Goal: Information Seeking & Learning: Learn about a topic

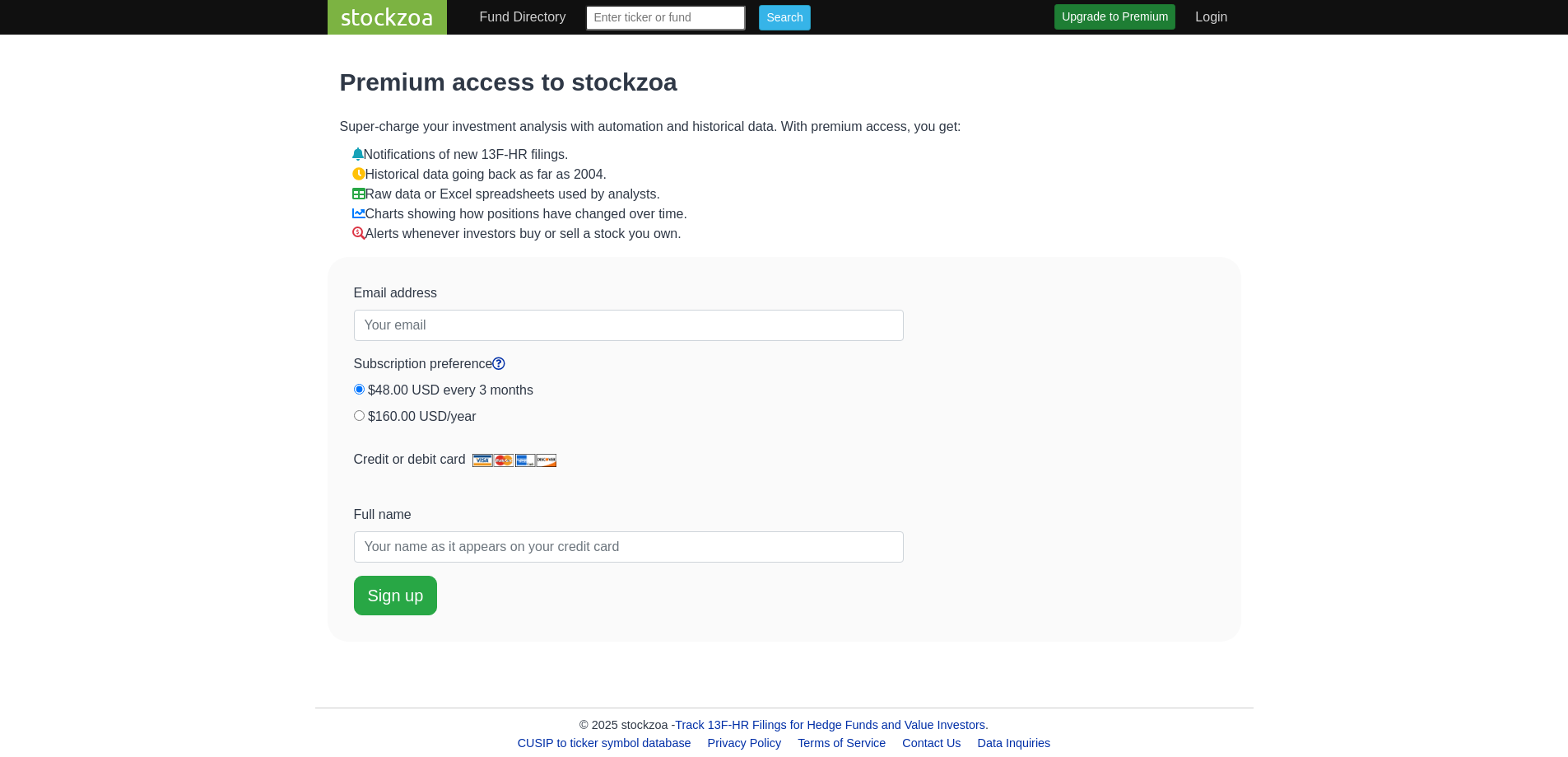
click at [503, 0] on div "stockzoa Fund Directory 1-9 A B C D E F G H I J K L M N O P Q R S T U V W X-Z" at bounding box center [784, 18] width 939 height 35
click at [502, 6] on link "Fund Directory" at bounding box center [523, 18] width 99 height 33
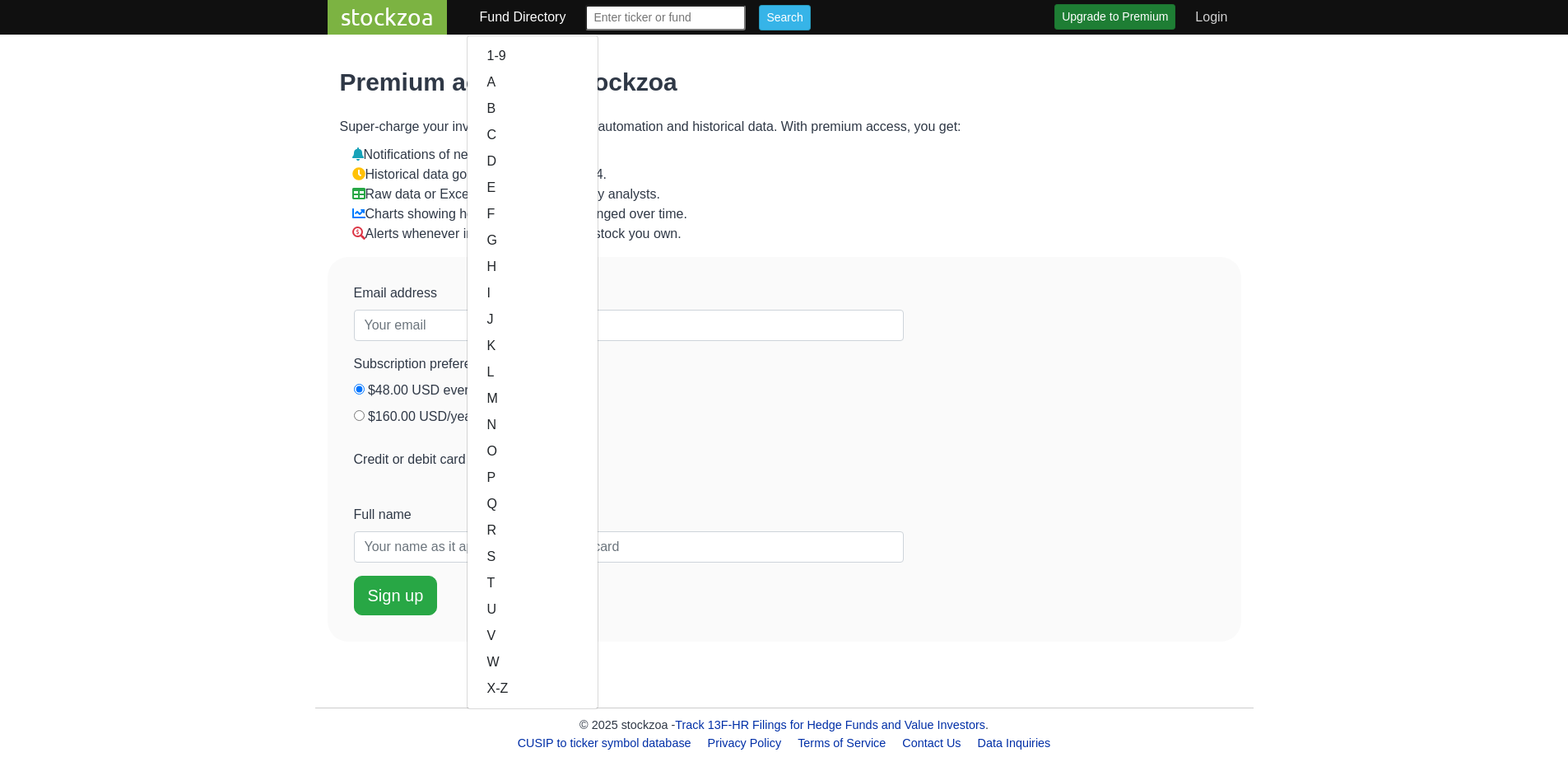
click at [482, 18] on link "Fund Directory" at bounding box center [523, 18] width 99 height 33
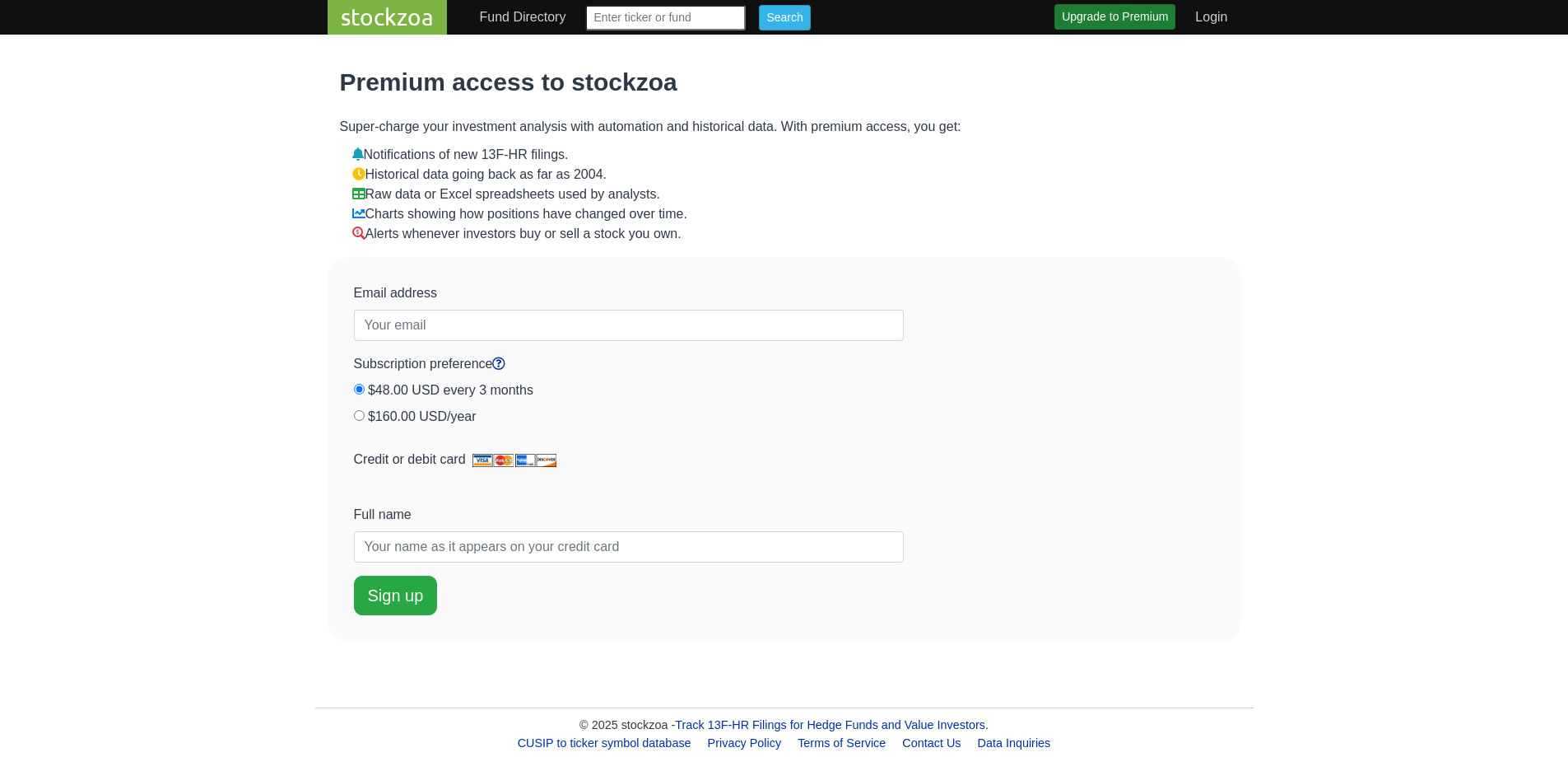
click at [400, 17] on link "stockzoa" at bounding box center [387, 18] width 120 height 35
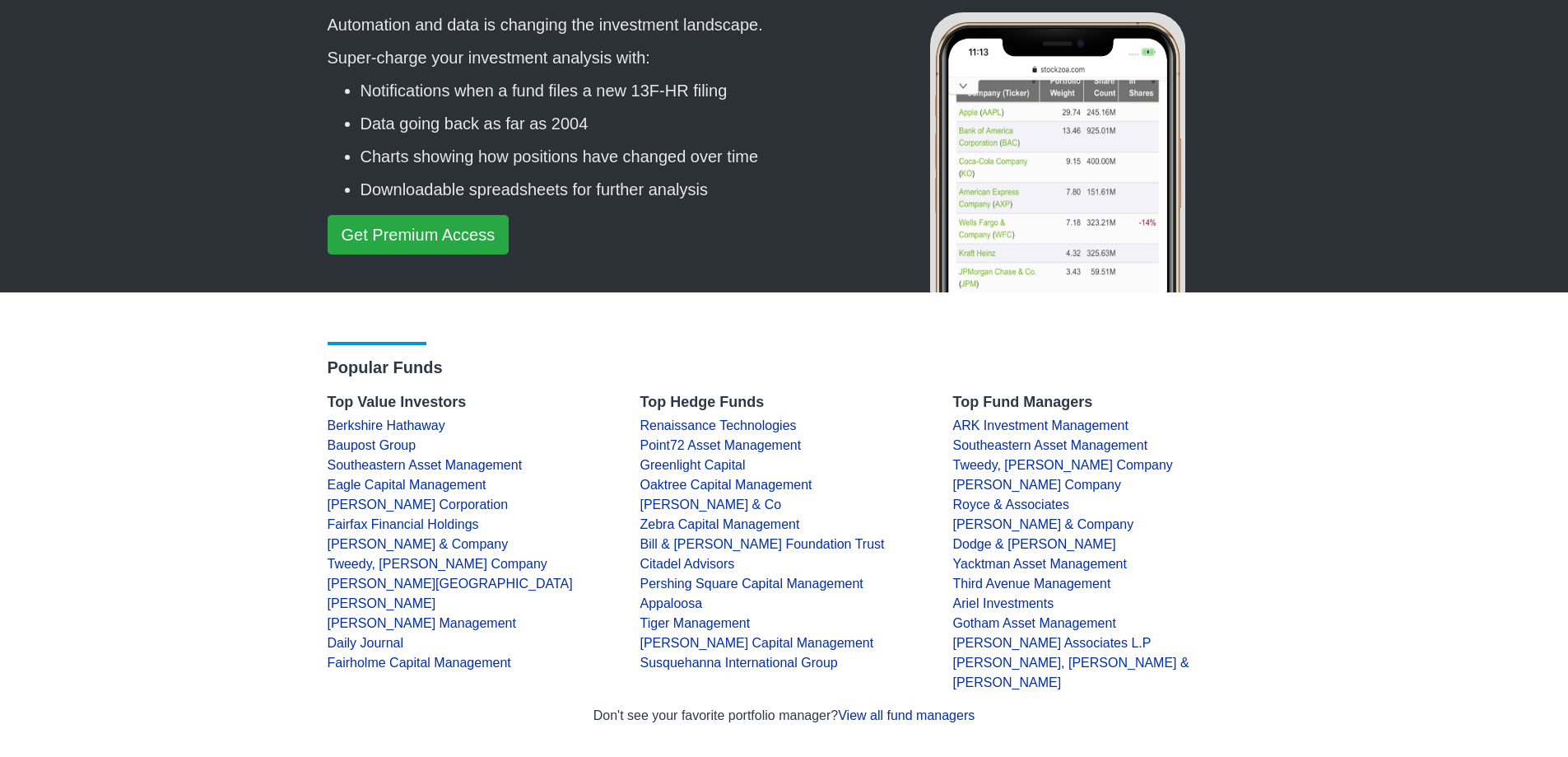
scroll to position [76, 0]
click at [678, 429] on link "Renaissance Technologies" at bounding box center [719, 424] width 157 height 14
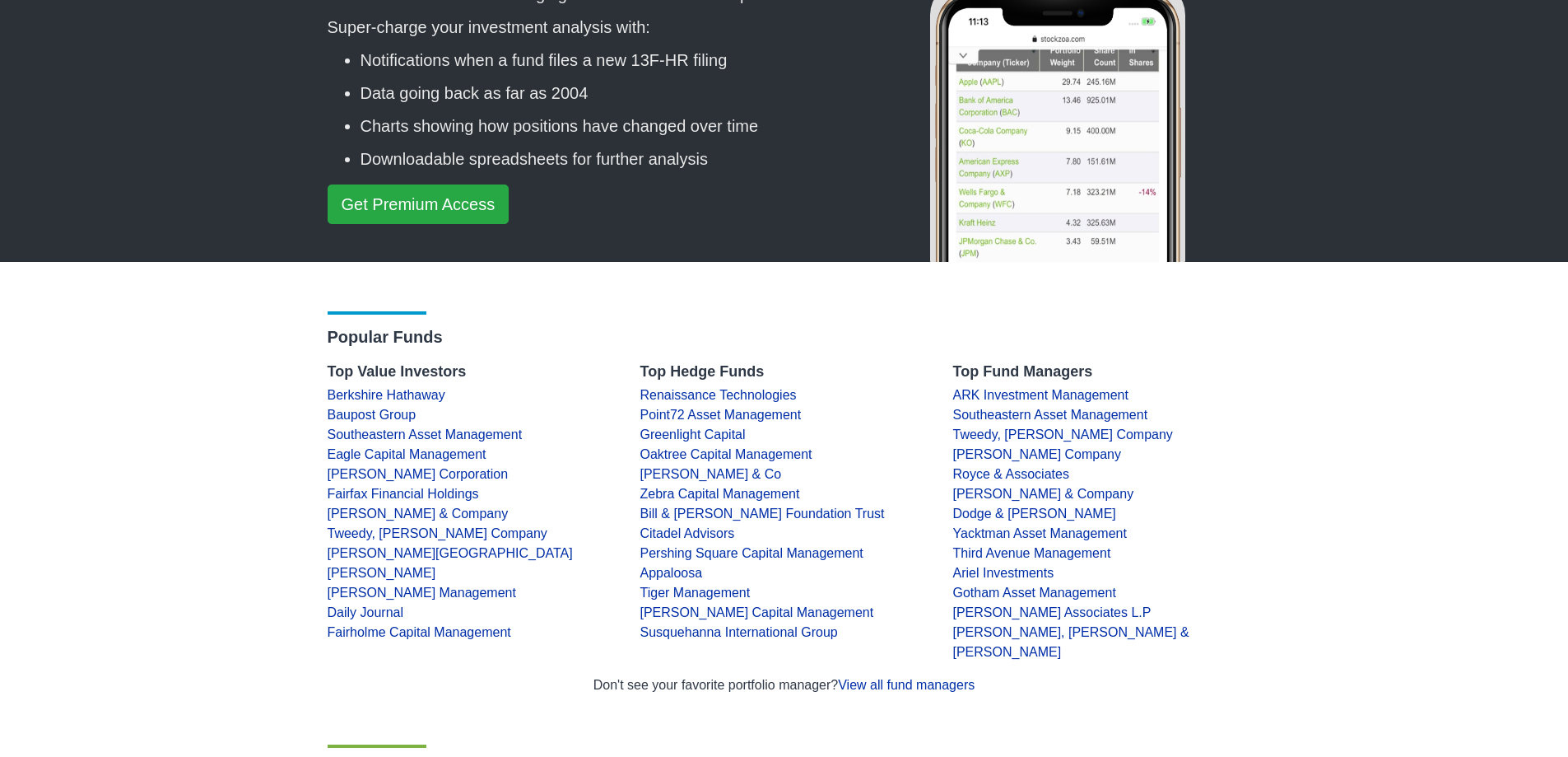
scroll to position [108, 0]
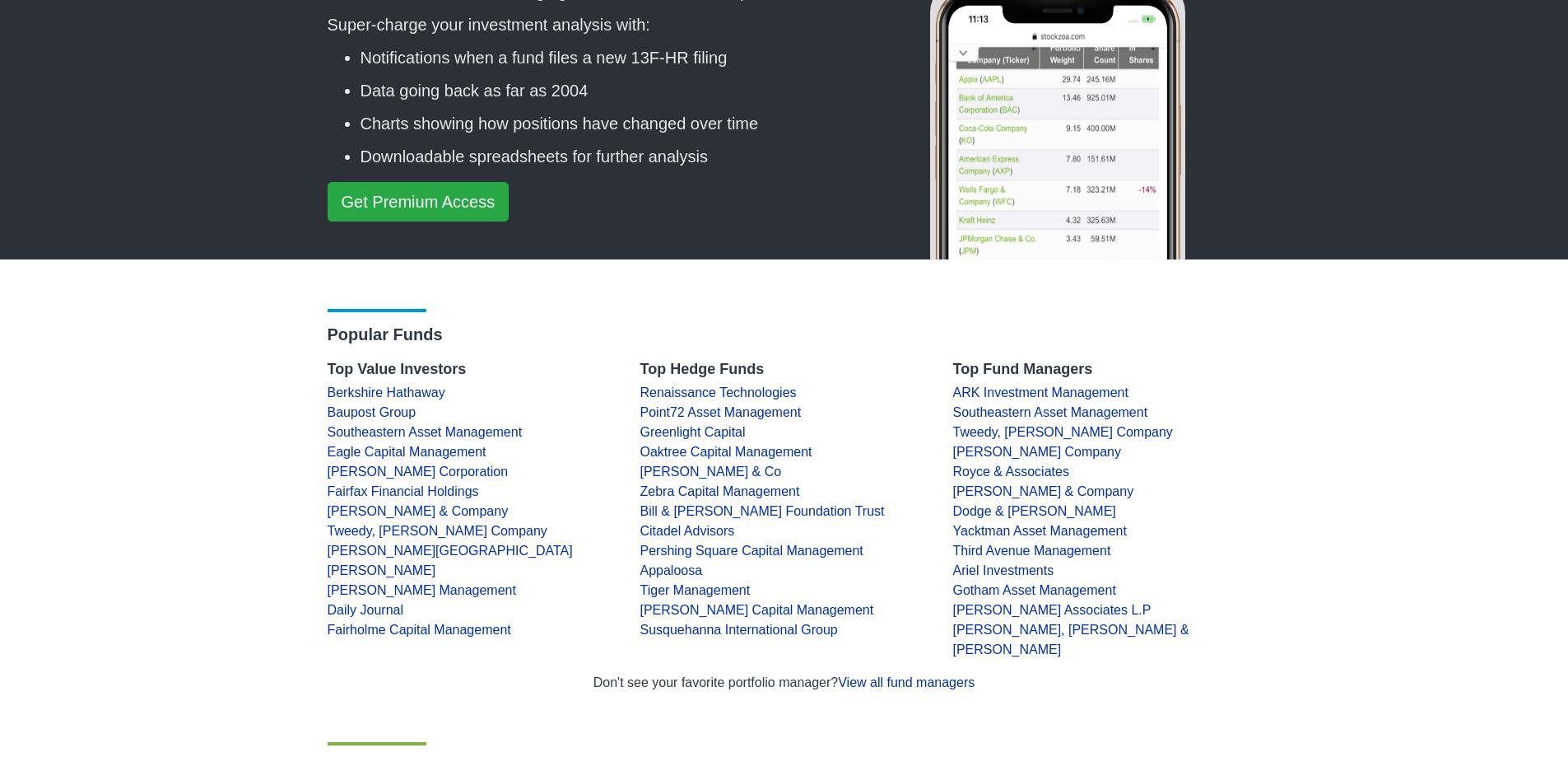
drag, startPoint x: 637, startPoint y: 367, endPoint x: 785, endPoint y: 362, distance: 148.1
click at [785, 362] on div "Top Hedge Funds Renaissance Technologies Point72 Asset Management Greenlight Ca…" at bounding box center [785, 517] width 313 height 312
copy h4 "Top Hedge Funds"
click at [785, 362] on h4 "Top Hedge Funds" at bounding box center [785, 370] width 288 height 18
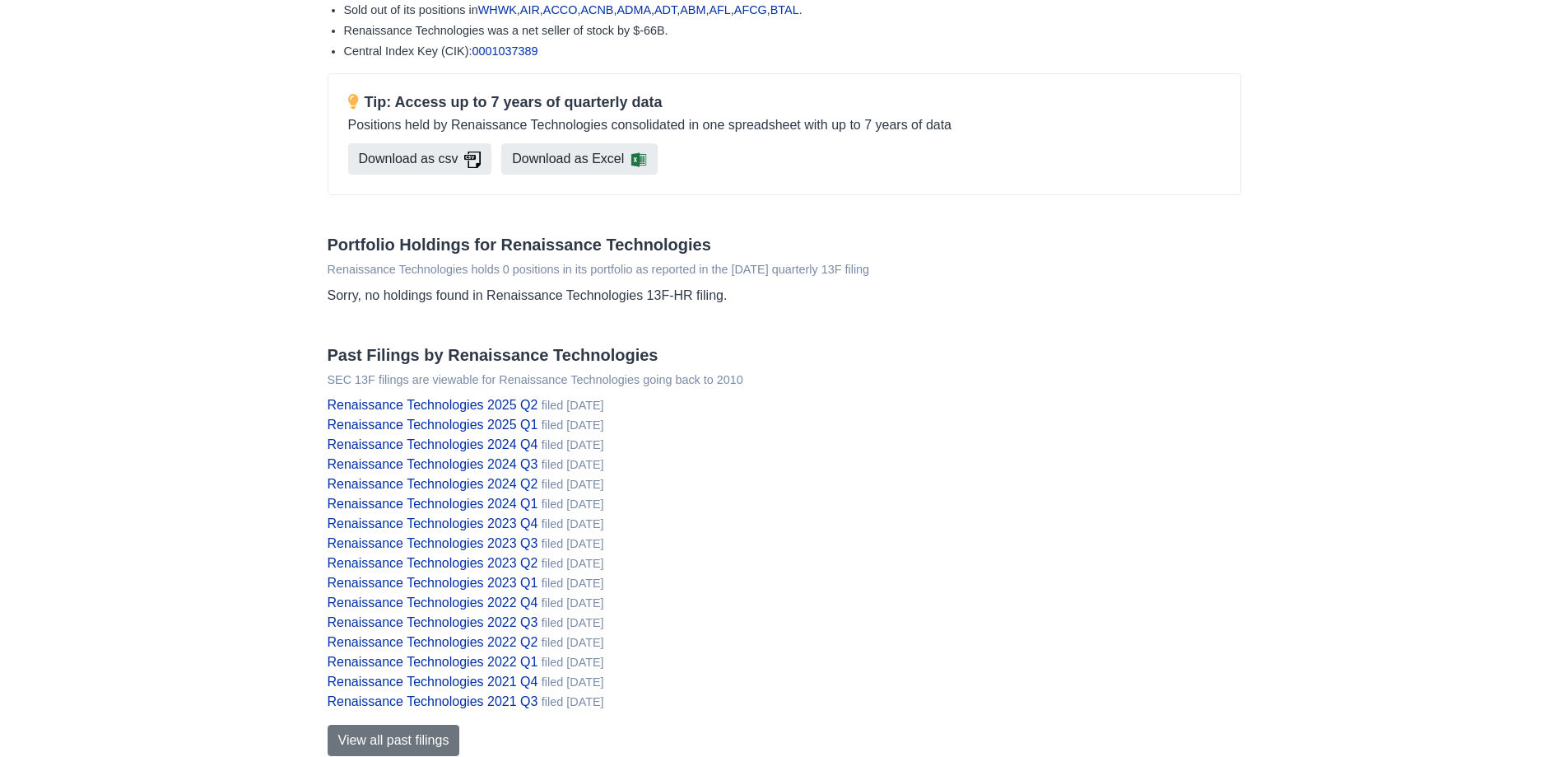
scroll to position [185, 0]
click at [501, 411] on link "Renaissance Technologies 2025 Q2" at bounding box center [433, 404] width 211 height 14
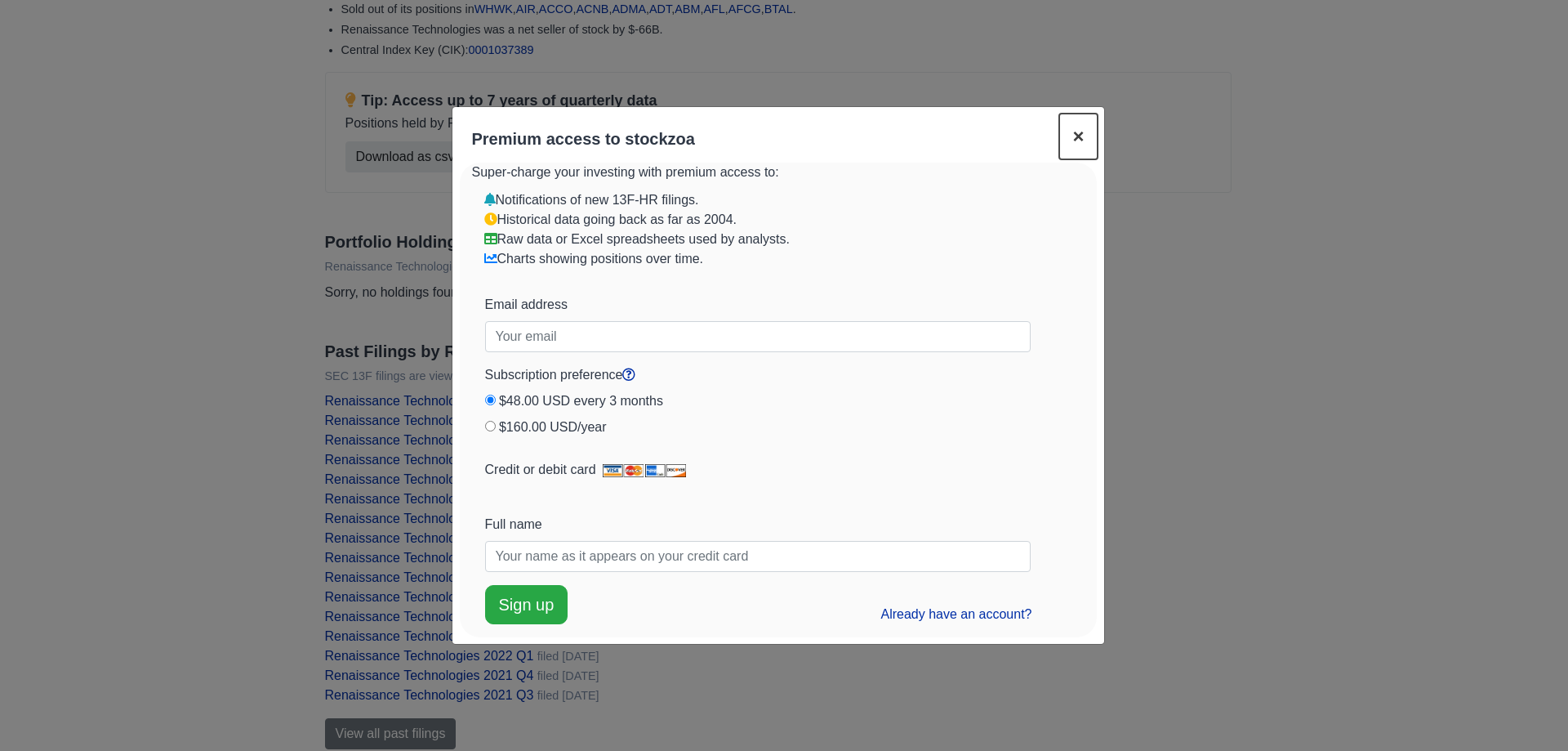
click at [1078, 136] on span "×" at bounding box center [1078, 136] width 12 height 22
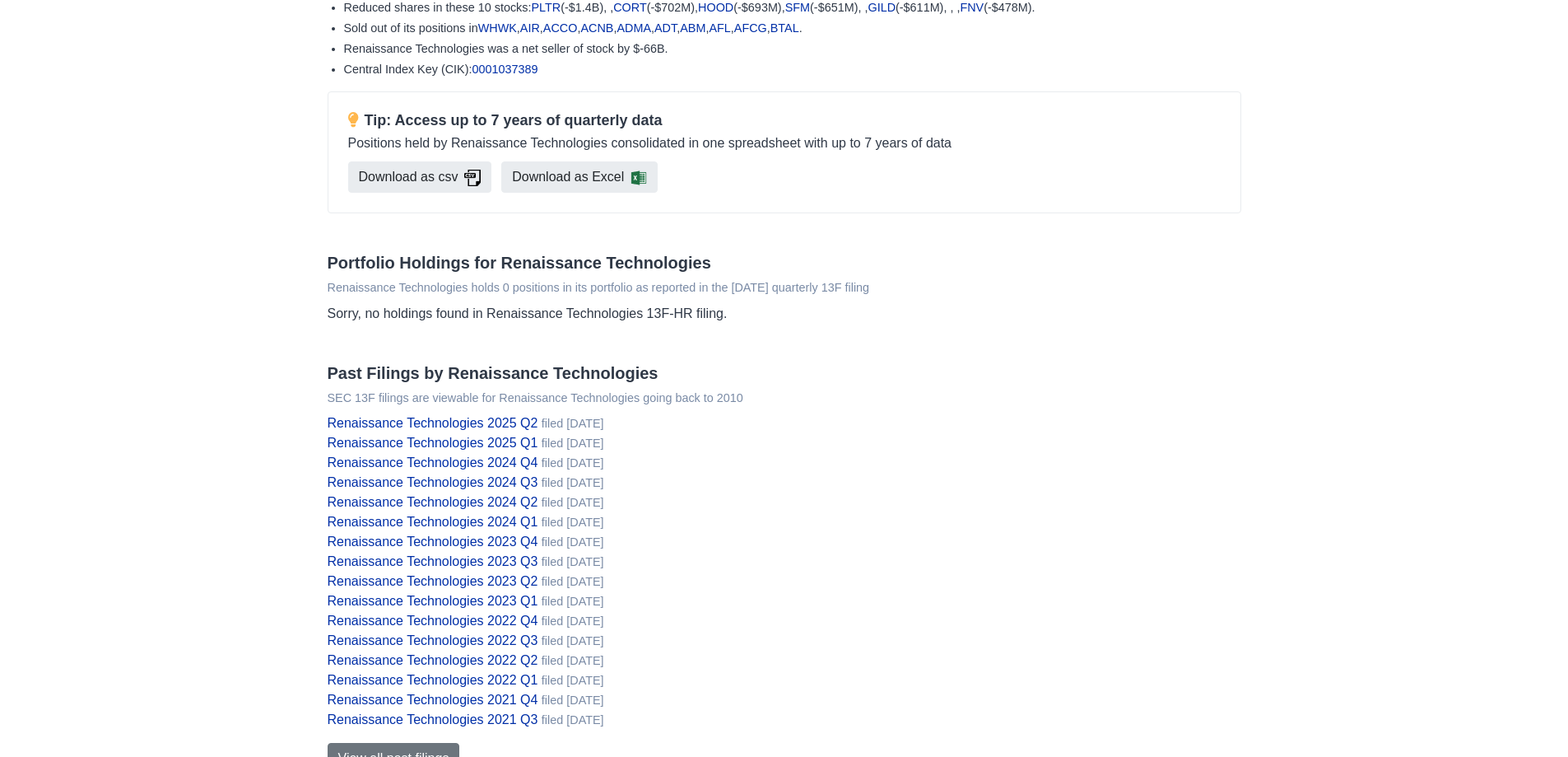
scroll to position [168, 0]
click at [490, 418] on link "Renaissance Technologies 2025 Q2" at bounding box center [433, 421] width 211 height 14
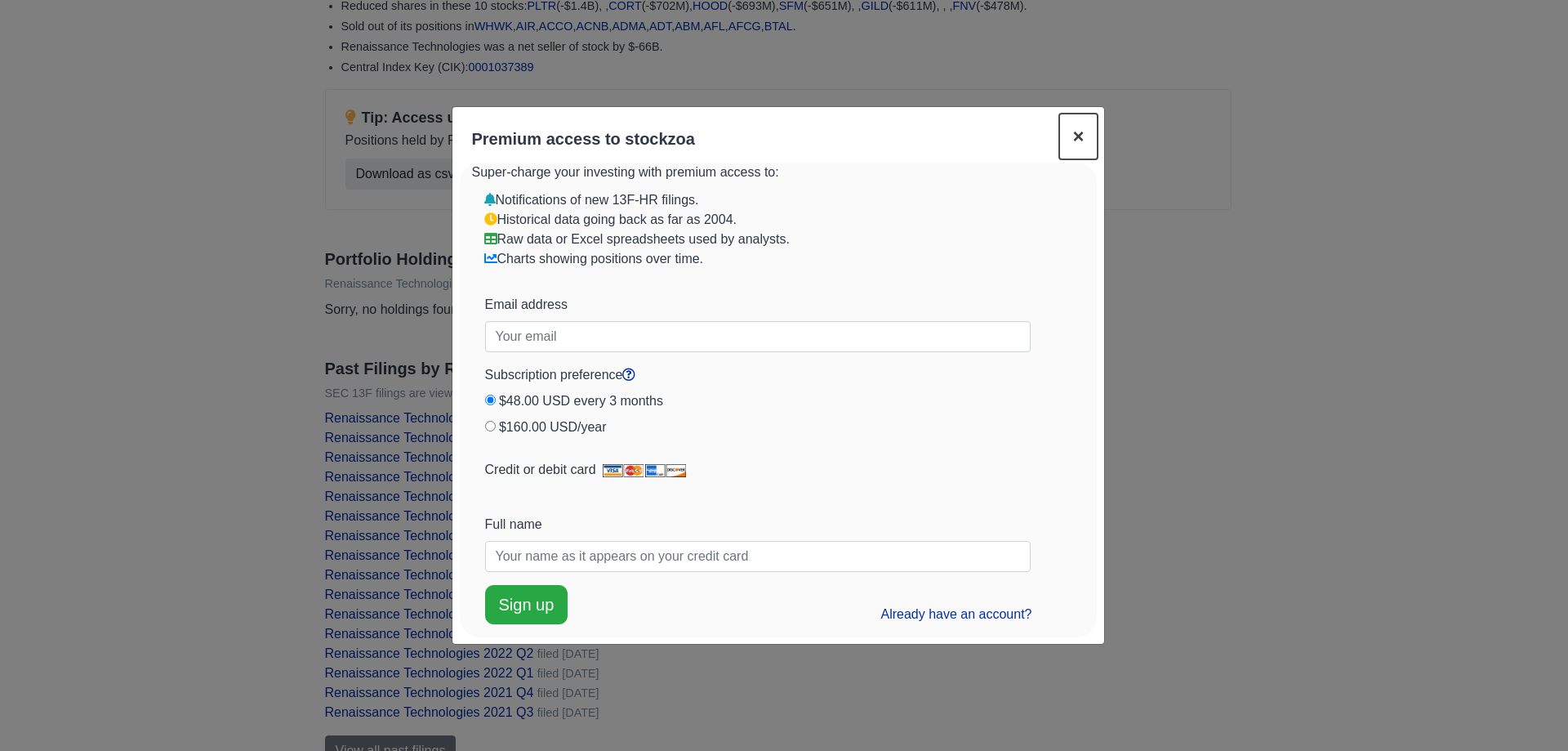
drag, startPoint x: 1090, startPoint y: 125, endPoint x: 1077, endPoint y: 136, distance: 17.0
click at [1077, 136] on span "×" at bounding box center [1078, 136] width 12 height 22
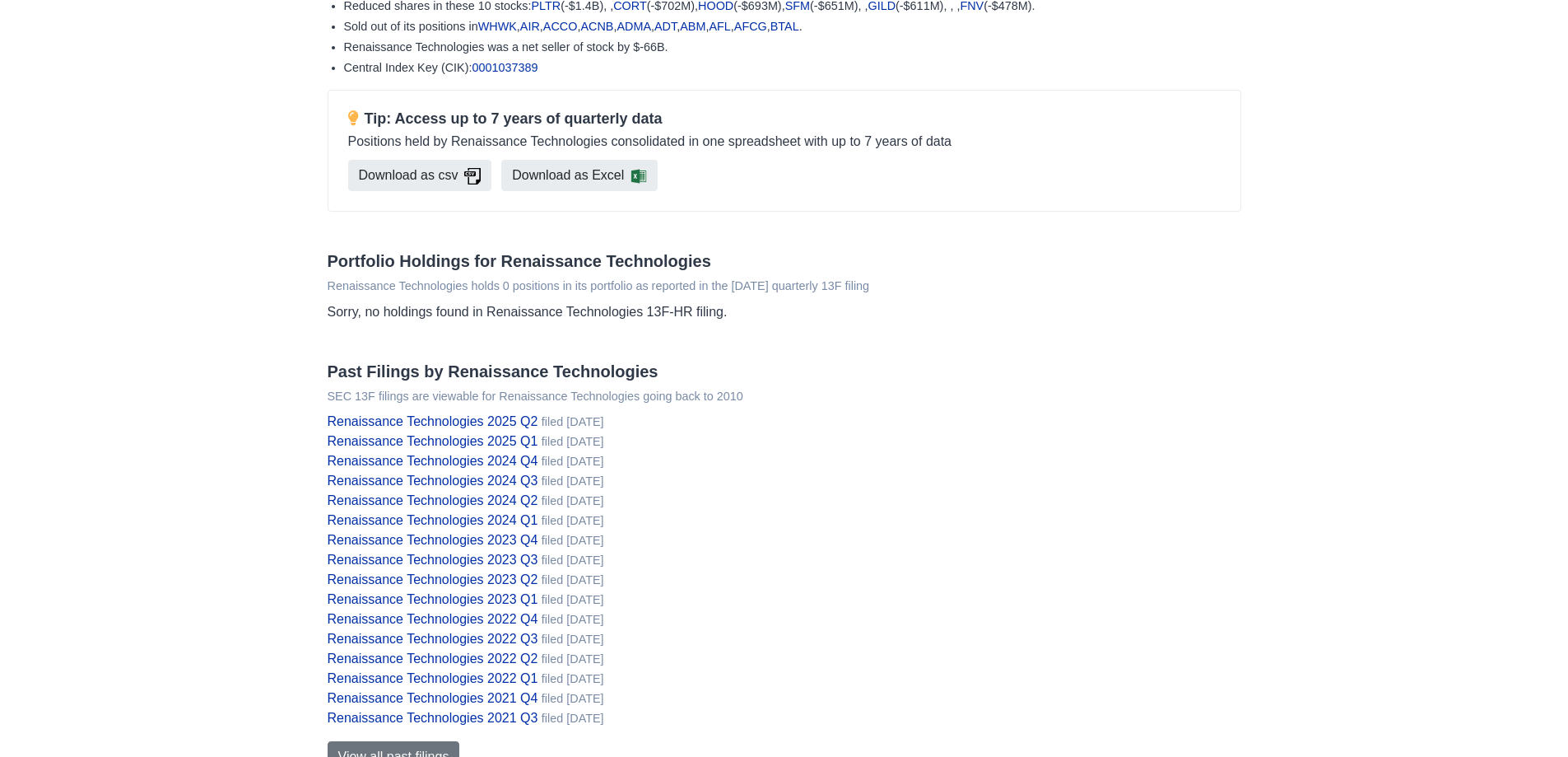
scroll to position [0, 0]
